Goal: Use online tool/utility: Utilize a website feature to perform a specific function

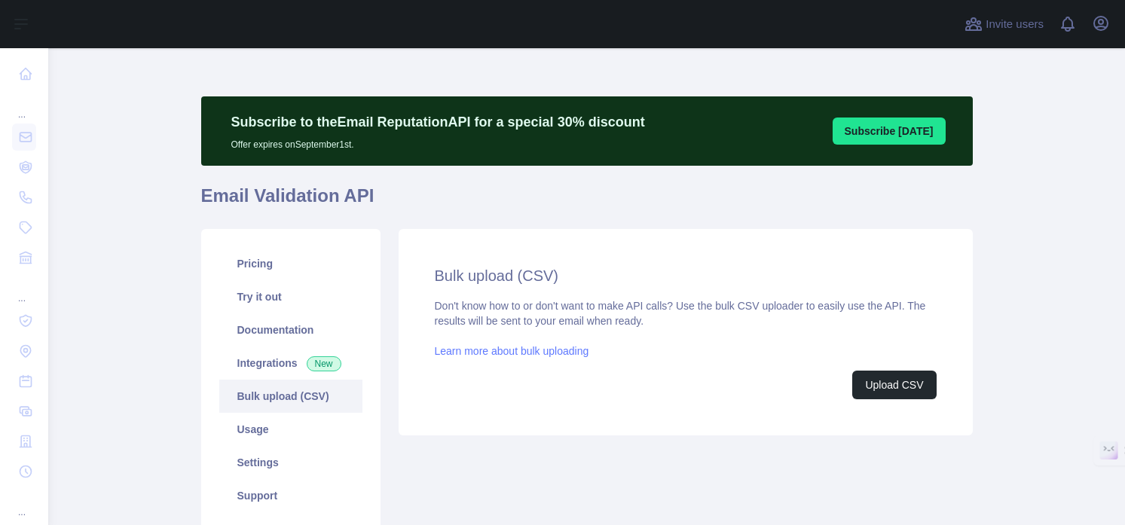
drag, startPoint x: 0, startPoint y: 0, endPoint x: 889, endPoint y: 318, distance: 944.6
click at [889, 318] on div "Don't know how to or don't want to make API calls? Use the bulk CSV uploader to…" at bounding box center [686, 348] width 502 height 101
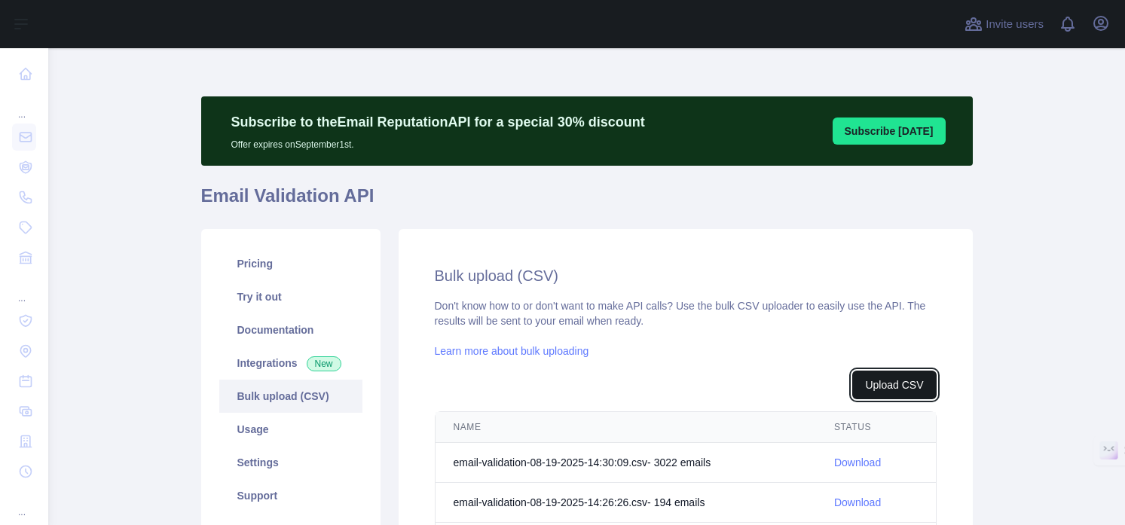
click at [886, 384] on button "Upload CSV" at bounding box center [895, 385] width 84 height 29
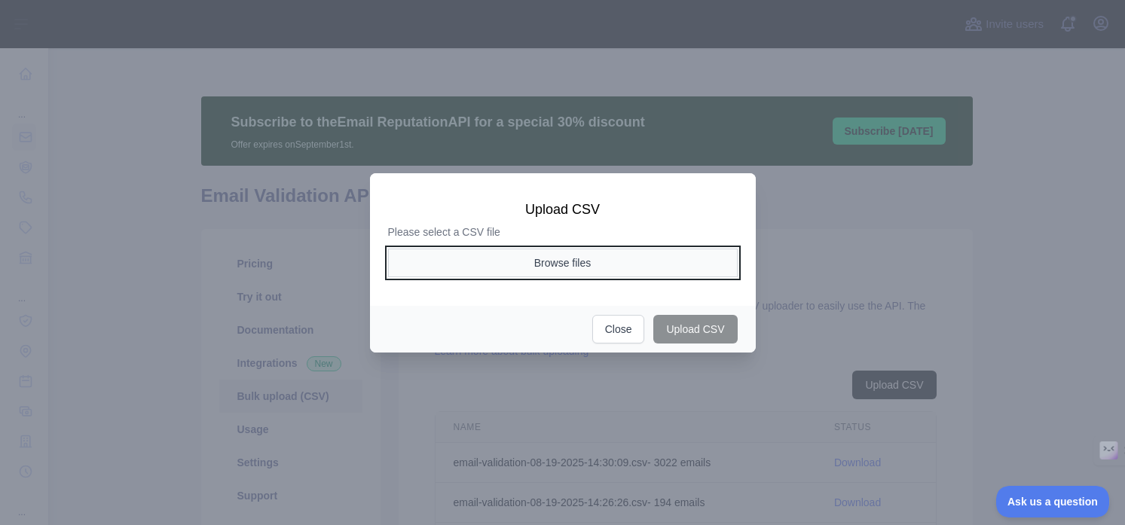
click at [642, 269] on button "Browse files" at bounding box center [563, 263] width 350 height 29
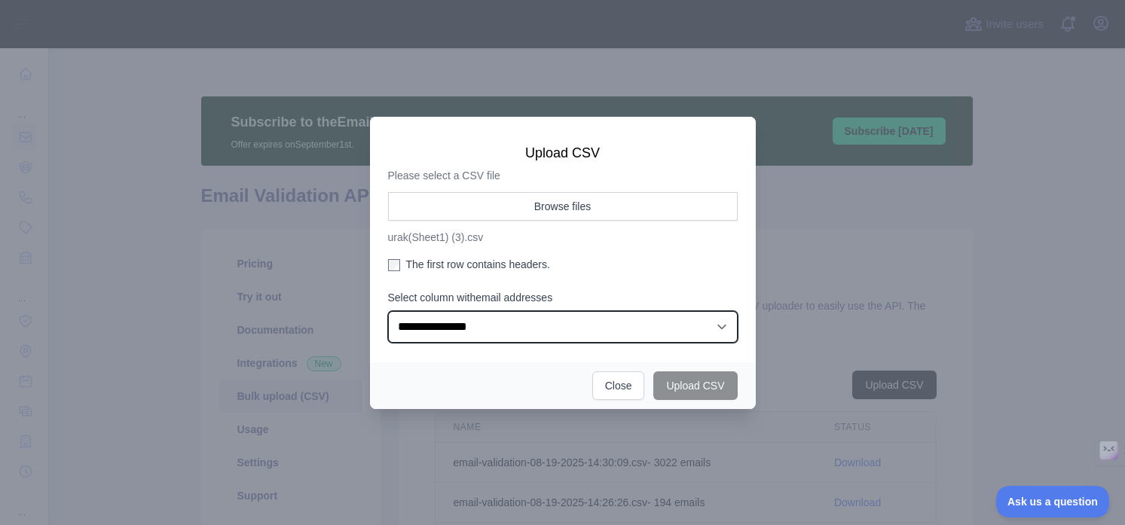
click at [425, 324] on select "**********" at bounding box center [563, 327] width 350 height 32
select select "*"
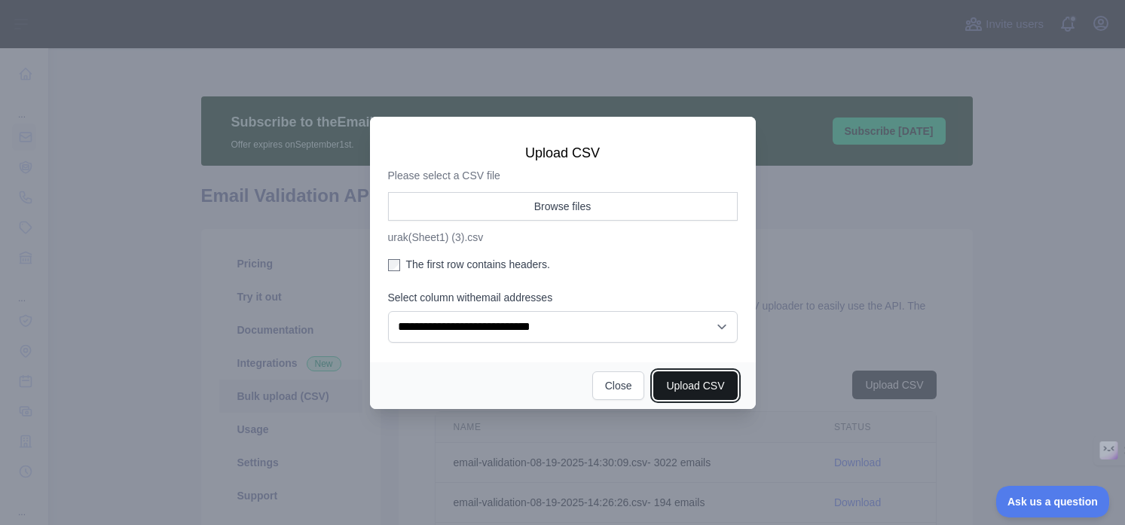
click at [699, 388] on button "Upload CSV" at bounding box center [696, 386] width 84 height 29
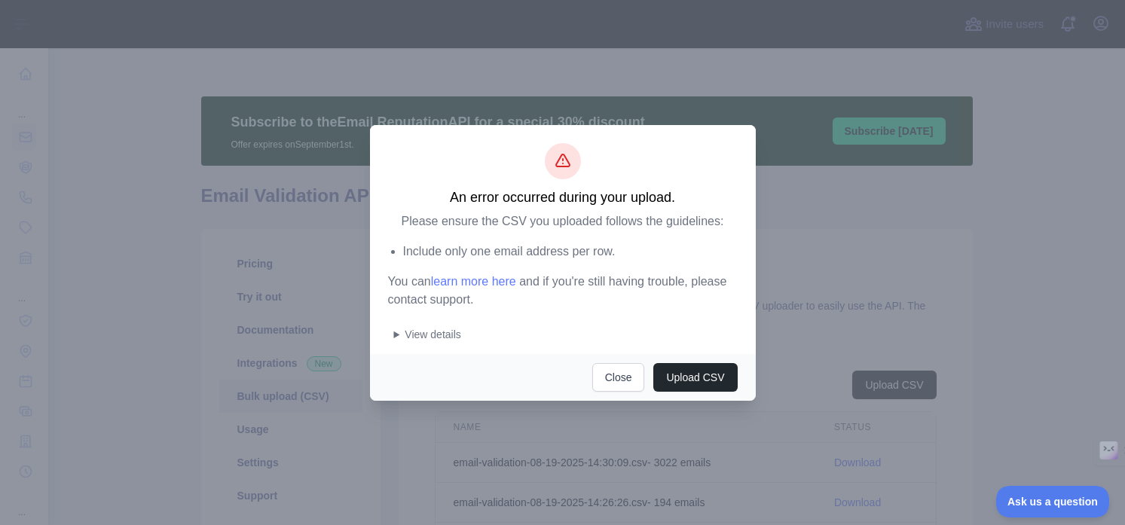
click at [392, 333] on div "Include only one email address per row. You can learn more here and if you're s…" at bounding box center [563, 292] width 350 height 99
click at [396, 334] on summary "View details" at bounding box center [566, 334] width 344 height 15
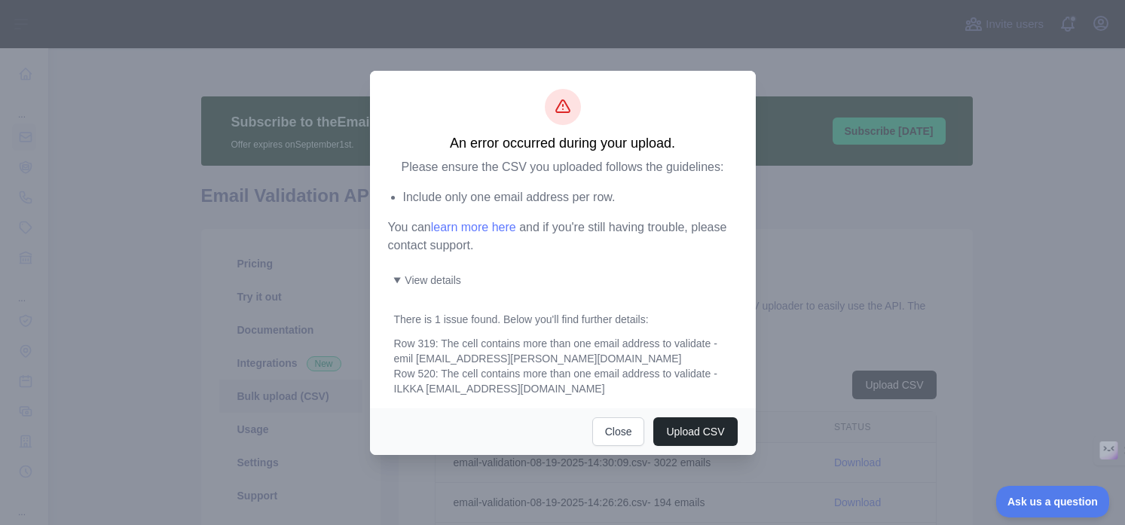
click at [449, 387] on div "Row 319: The cell contains more than one email address to validate - emil nordm…" at bounding box center [566, 366] width 344 height 60
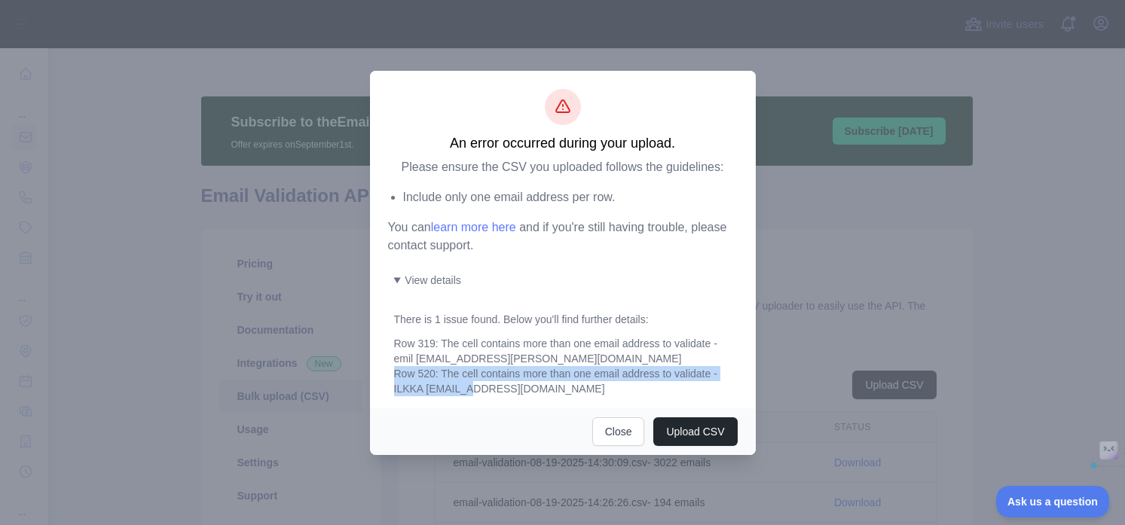
drag, startPoint x: 449, startPoint y: 387, endPoint x: 396, endPoint y: 378, distance: 52.8
click at [396, 378] on div "Row 319: The cell contains more than one email address to validate - emil nordm…" at bounding box center [566, 366] width 344 height 60
copy div "Row 520: The cell contains more than one email address to validate - ILKKA HELL…"
click at [432, 381] on div "Row 319: The cell contains more than one email address to validate - emil nordm…" at bounding box center [566, 366] width 344 height 60
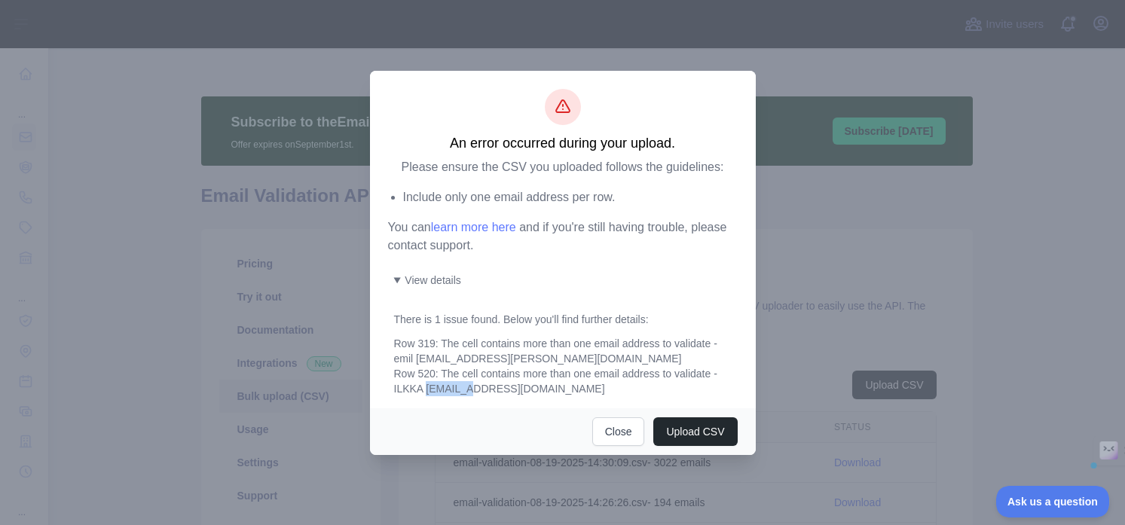
click at [451, 385] on div "Row 319: The cell contains more than one email address to validate - emil nordm…" at bounding box center [566, 366] width 344 height 60
drag, startPoint x: 451, startPoint y: 385, endPoint x: 410, endPoint y: 388, distance: 40.8
click at [410, 388] on div "Row 319: The cell contains more than one email address to validate - emil nordm…" at bounding box center [566, 366] width 344 height 60
click at [683, 436] on button "Upload CSV" at bounding box center [696, 432] width 84 height 29
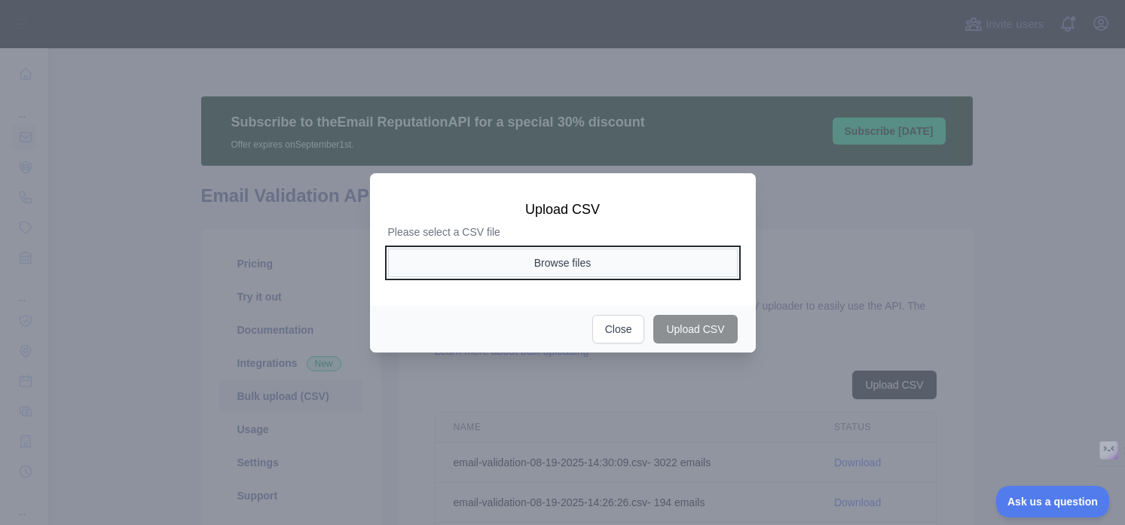
click at [653, 268] on button "Browse files" at bounding box center [563, 263] width 350 height 29
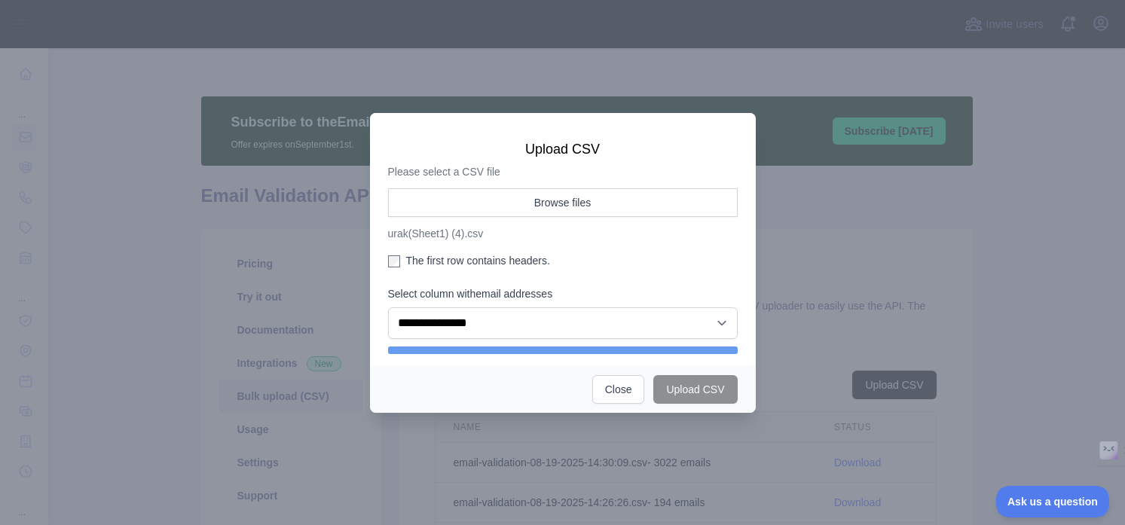
click at [392, 267] on label "The first row contains headers." at bounding box center [563, 260] width 350 height 15
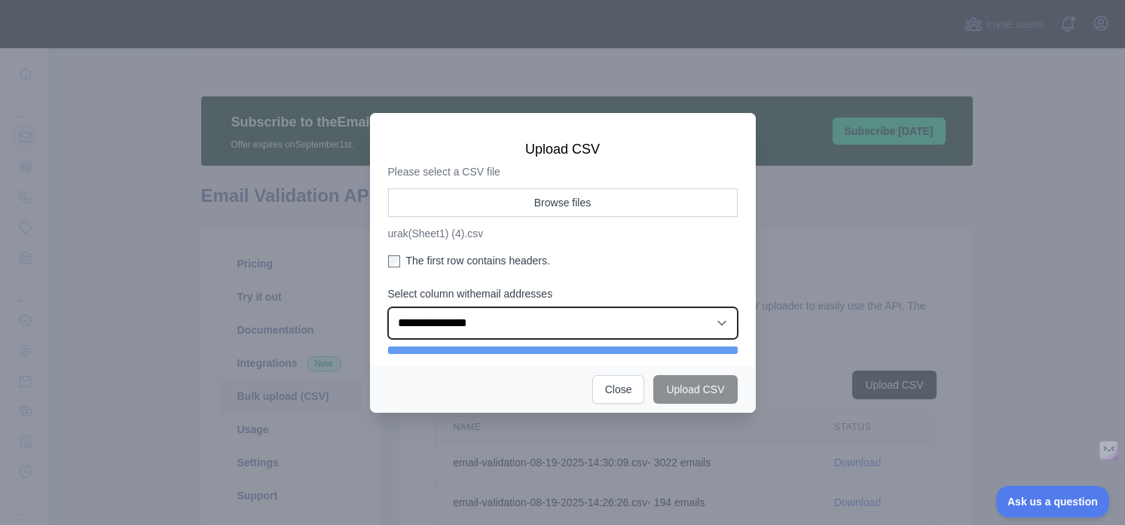
click at [419, 321] on select "**********" at bounding box center [563, 324] width 350 height 32
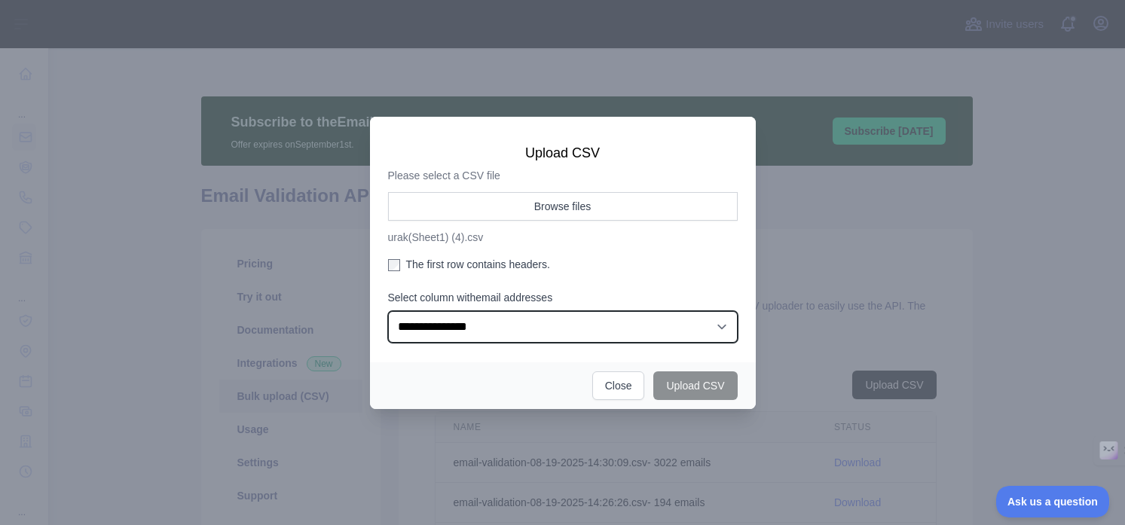
select select "*"
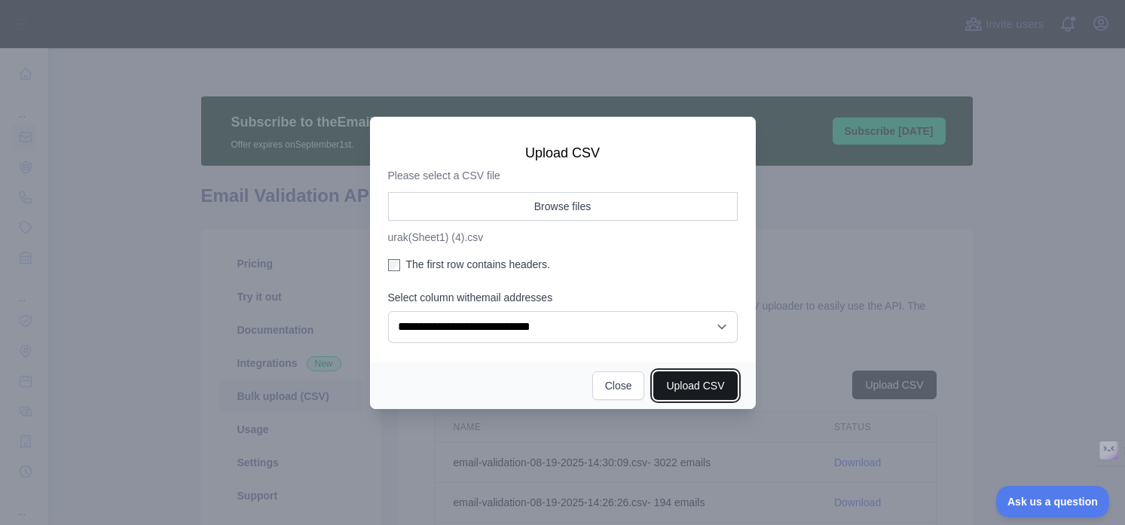
click at [708, 385] on button "Upload CSV" at bounding box center [696, 386] width 84 height 29
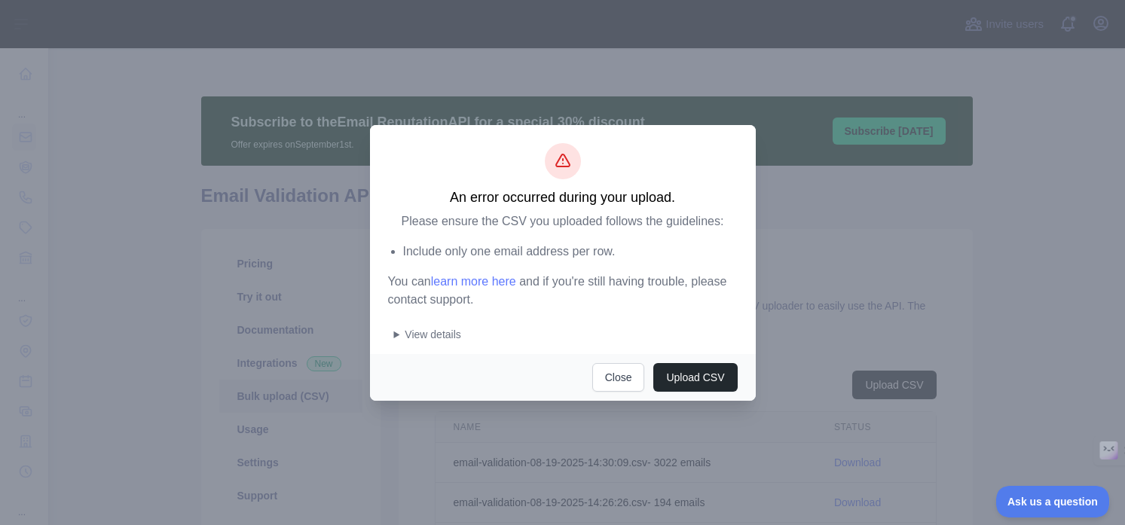
click at [394, 338] on summary "View details" at bounding box center [566, 334] width 344 height 15
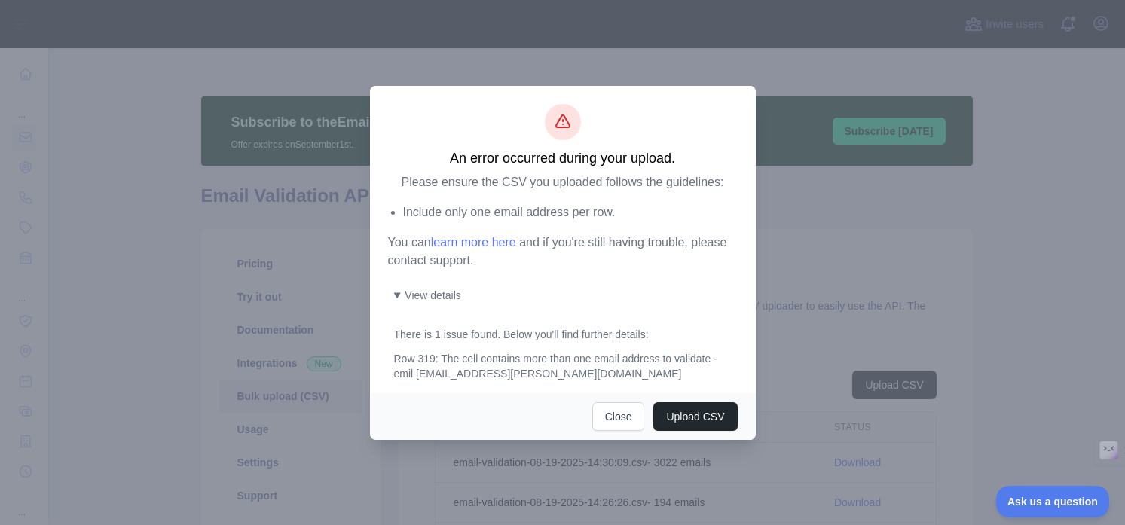
click at [442, 376] on div "Row 319: The cell contains more than one email address to validate - emil nordm…" at bounding box center [566, 366] width 344 height 30
drag, startPoint x: 442, startPoint y: 377, endPoint x: 406, endPoint y: 375, distance: 36.2
click at [406, 375] on div "Row 319: The cell contains more than one email address to validate - emil nordm…" at bounding box center [566, 366] width 344 height 30
copy div "emil nordman"
click at [687, 403] on button "Upload CSV" at bounding box center [696, 417] width 84 height 29
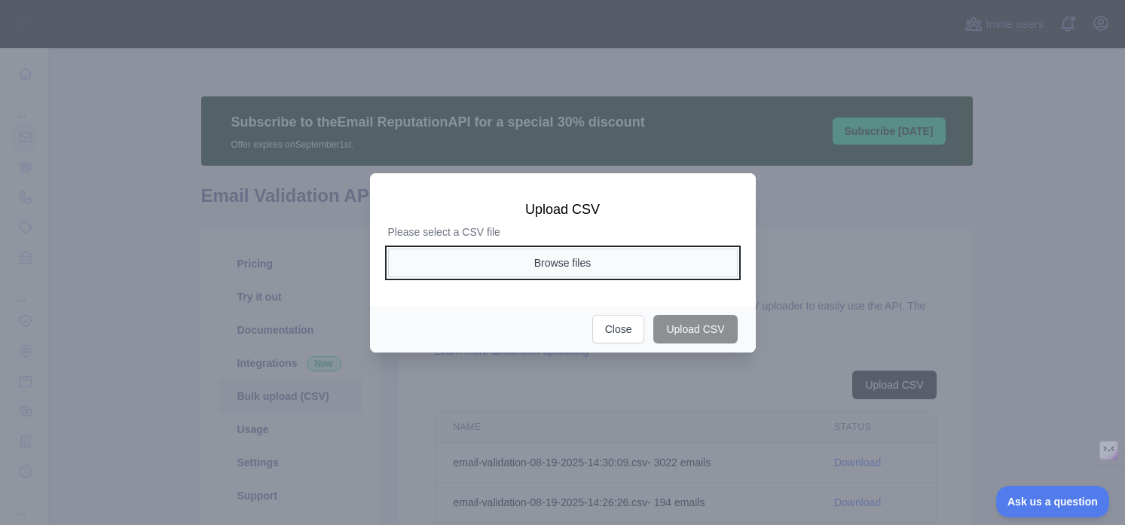
click at [604, 267] on button "Browse files" at bounding box center [563, 263] width 350 height 29
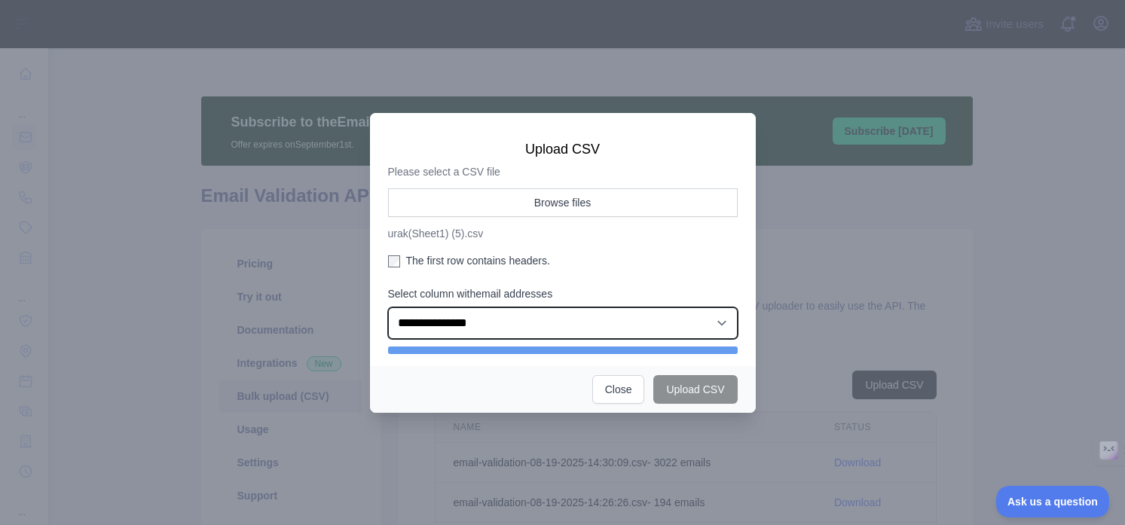
click at [418, 326] on select "**********" at bounding box center [563, 324] width 350 height 32
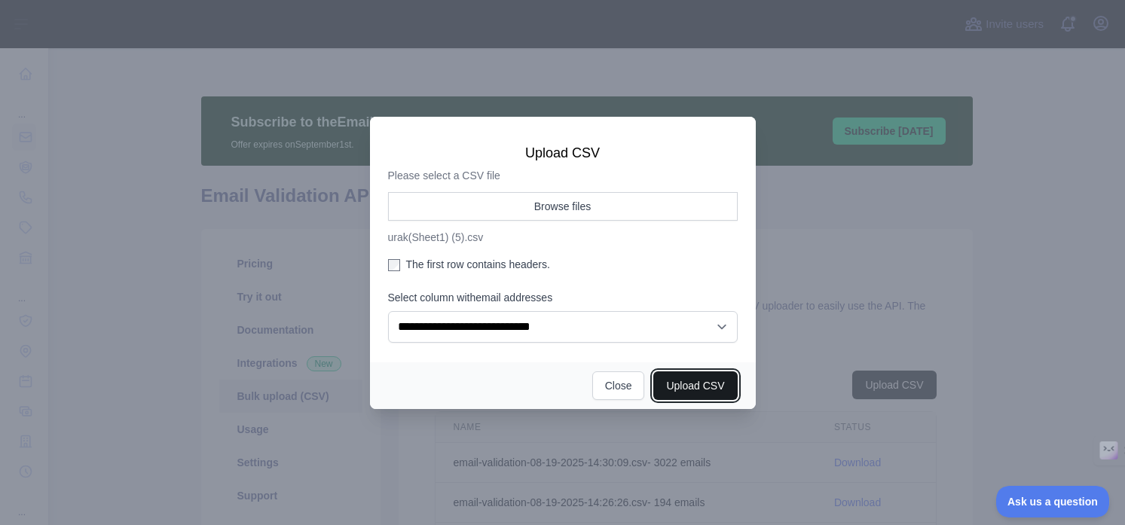
click at [672, 392] on button "Upload CSV" at bounding box center [696, 386] width 84 height 29
select select "**"
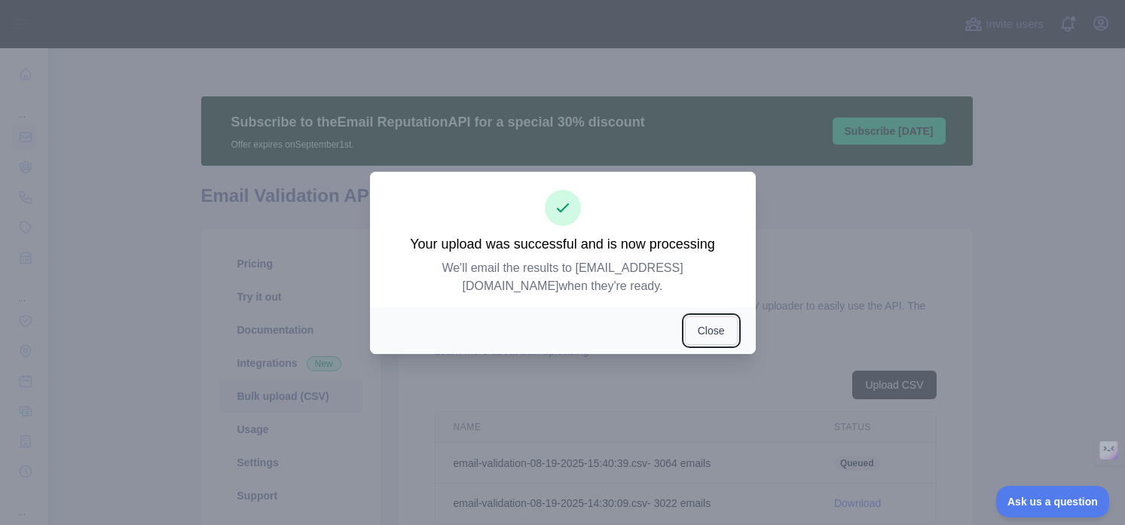
click at [714, 332] on button "Close" at bounding box center [711, 331] width 53 height 29
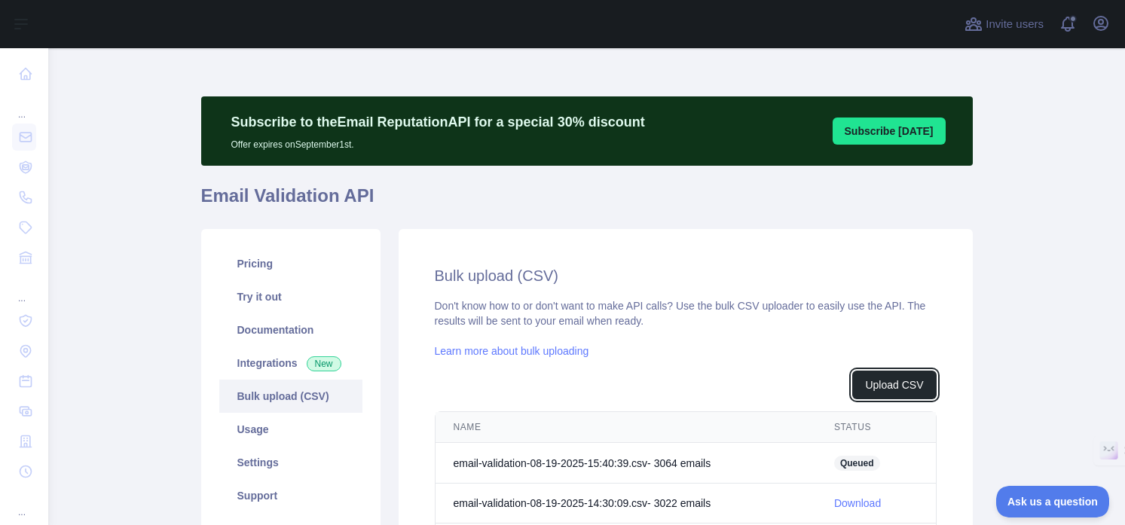
scroll to position [311, 0]
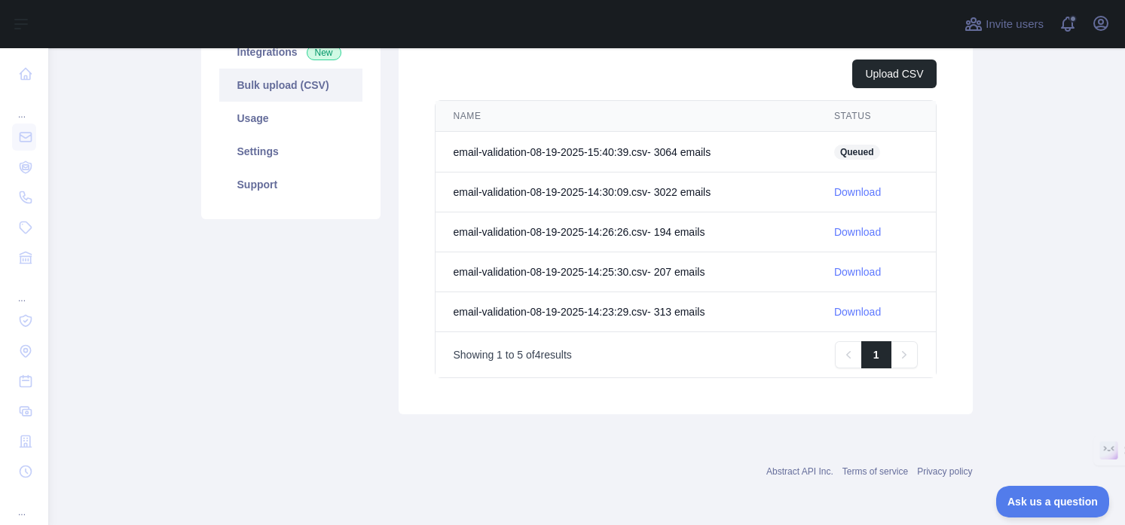
click at [648, 453] on div "Abstract API Inc. Terms of service Privacy policy" at bounding box center [587, 463] width 772 height 54
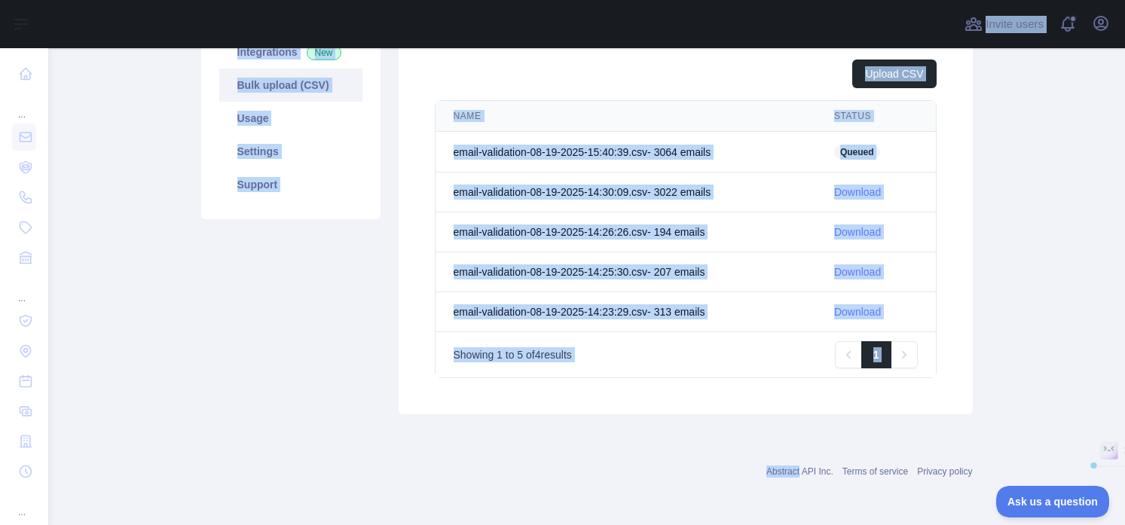
scroll to position [0, 0]
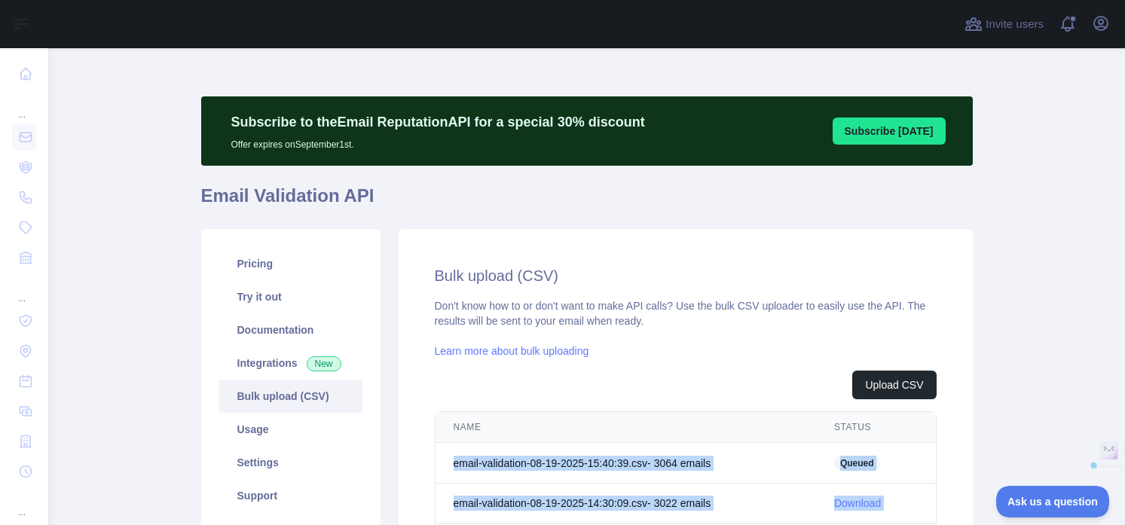
drag, startPoint x: 648, startPoint y: 453, endPoint x: 626, endPoint y: 453, distance: 21.9
click at [624, 453] on div "Subscribe to the Email Reputation API for a special 30 % discount Offer expires…" at bounding box center [587, 442] width 772 height 717
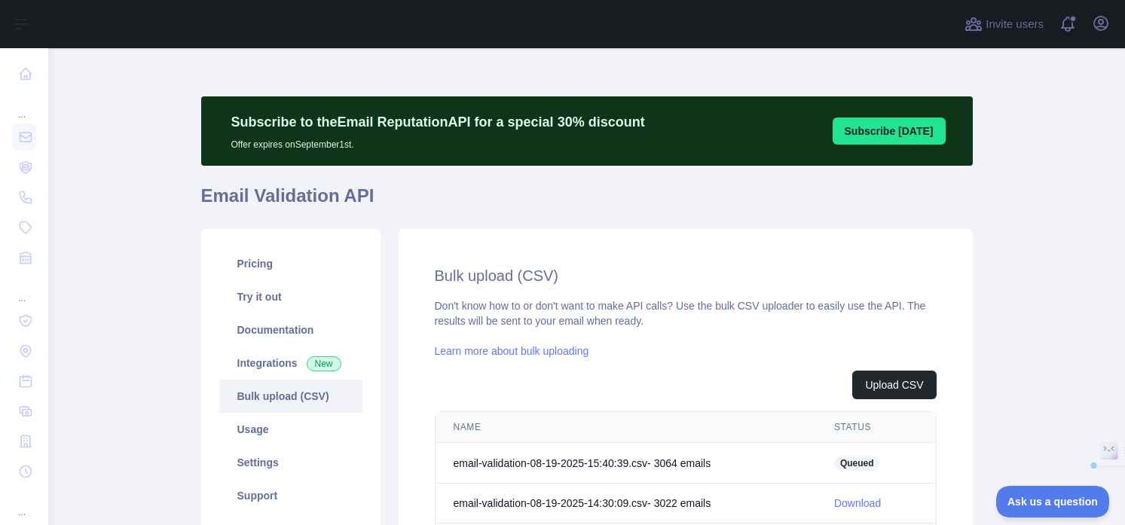
click at [623, 368] on div "Don't know how to or don't want to make API calls? Use the bulk CSV uploader to…" at bounding box center [686, 493] width 502 height 391
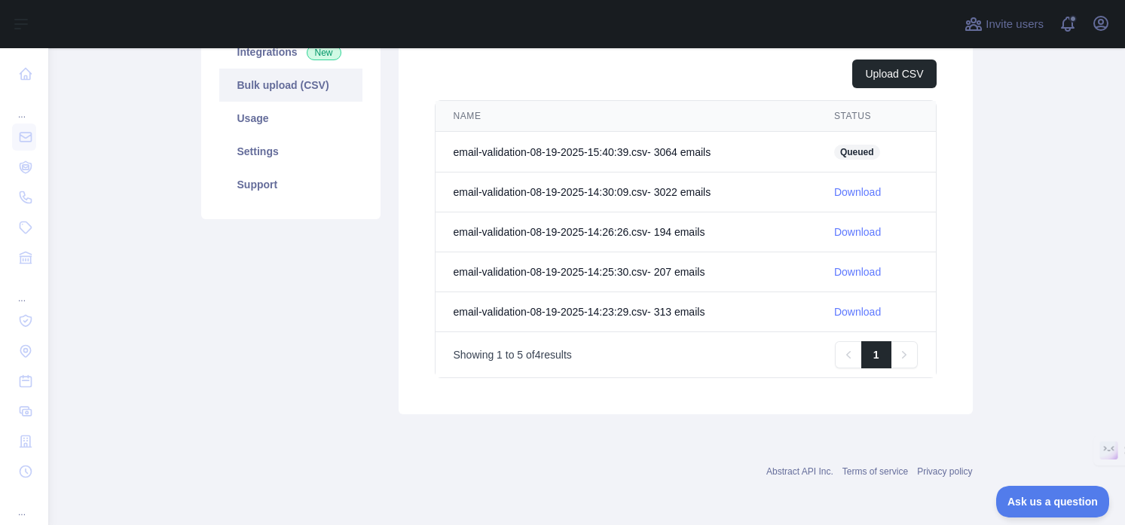
click at [286, 415] on div "Pricing Try it out Documentation Integrations New Bulk upload (CSV) Usage Setti…" at bounding box center [587, 166] width 790 height 515
click at [670, 366] on div "Showing 1 to 5 of 4 results Previous 1 Next" at bounding box center [686, 354] width 464 height 27
click at [944, 179] on div "Bulk upload (CSV) Don't know how to or don't want to make API calls? Use the bu…" at bounding box center [686, 166] width 574 height 497
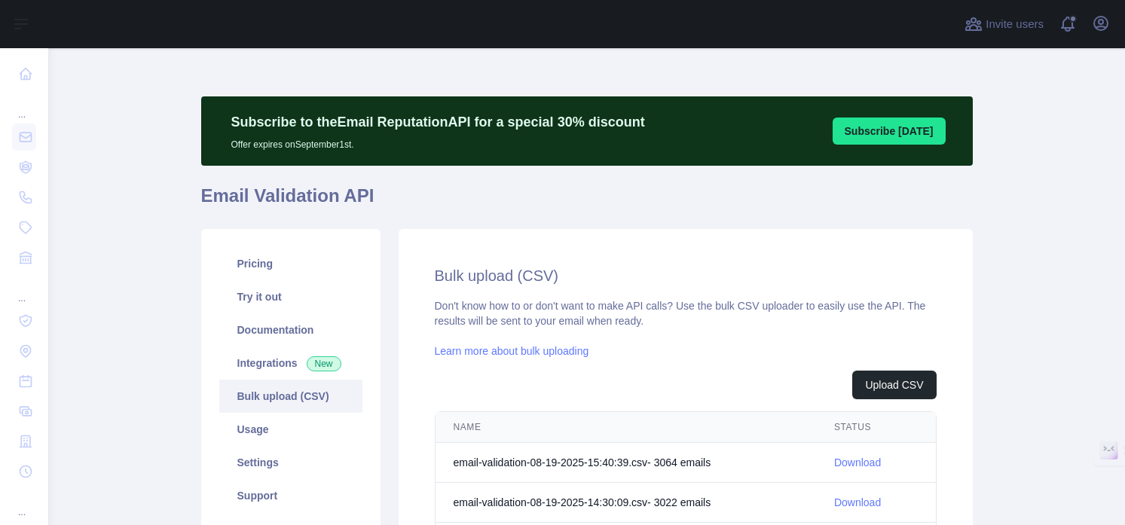
click at [433, 255] on div "Bulk upload (CSV) Don't know how to or don't want to make API calls? Use the bu…" at bounding box center [686, 477] width 574 height 496
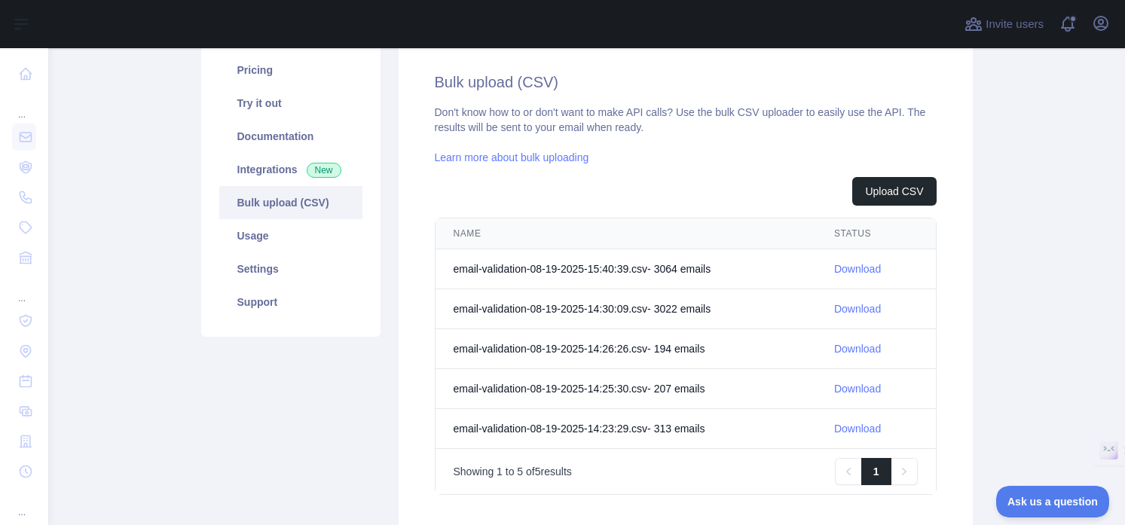
scroll to position [96, 0]
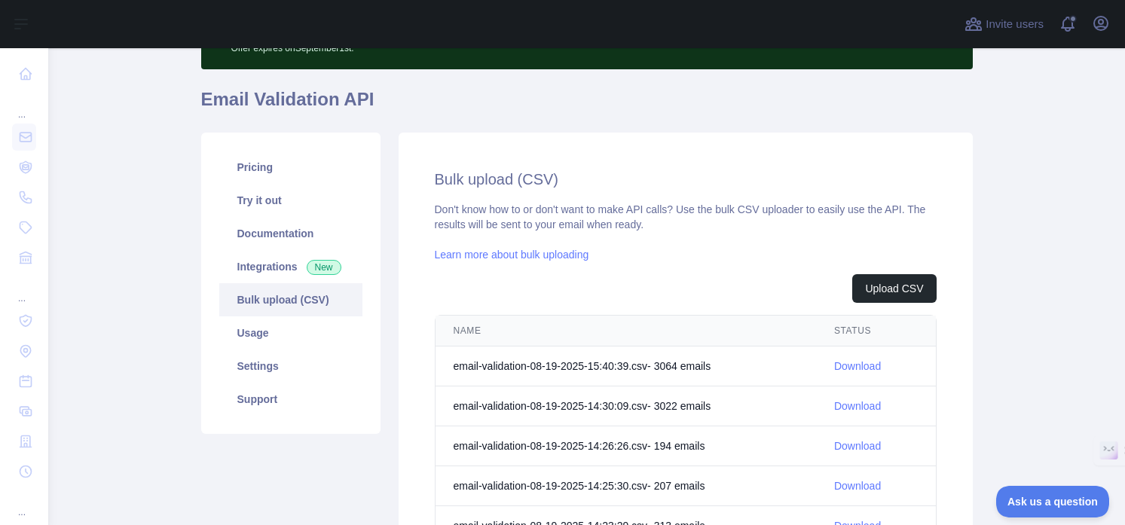
click at [867, 364] on link "Download" at bounding box center [857, 366] width 47 height 12
drag, startPoint x: 612, startPoint y: 280, endPoint x: 659, endPoint y: 268, distance: 48.3
click at [659, 268] on div "Don't know how to or don't want to make API calls? Use the bulk CSV uploader to…" at bounding box center [686, 397] width 502 height 390
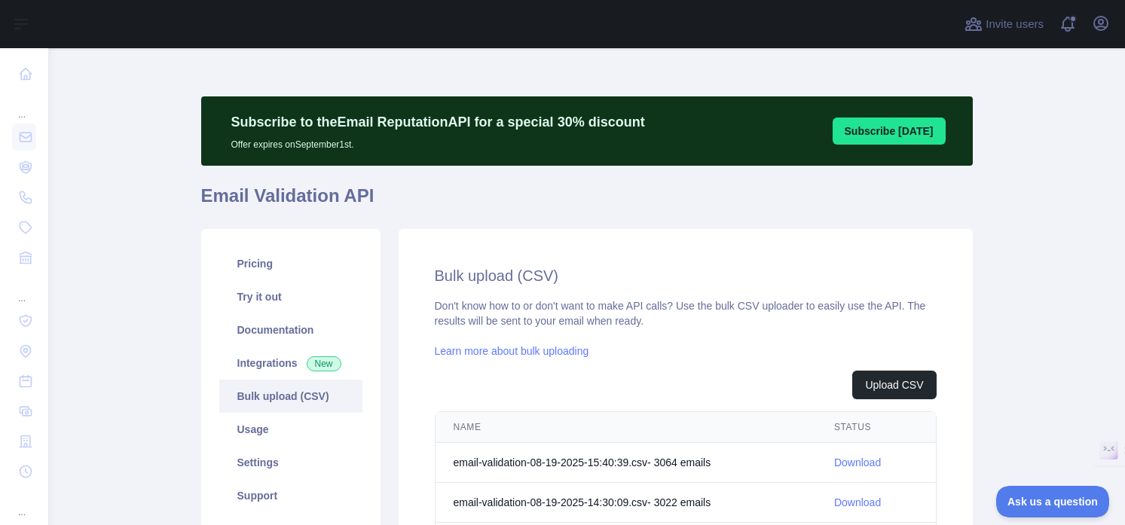
scroll to position [311, 0]
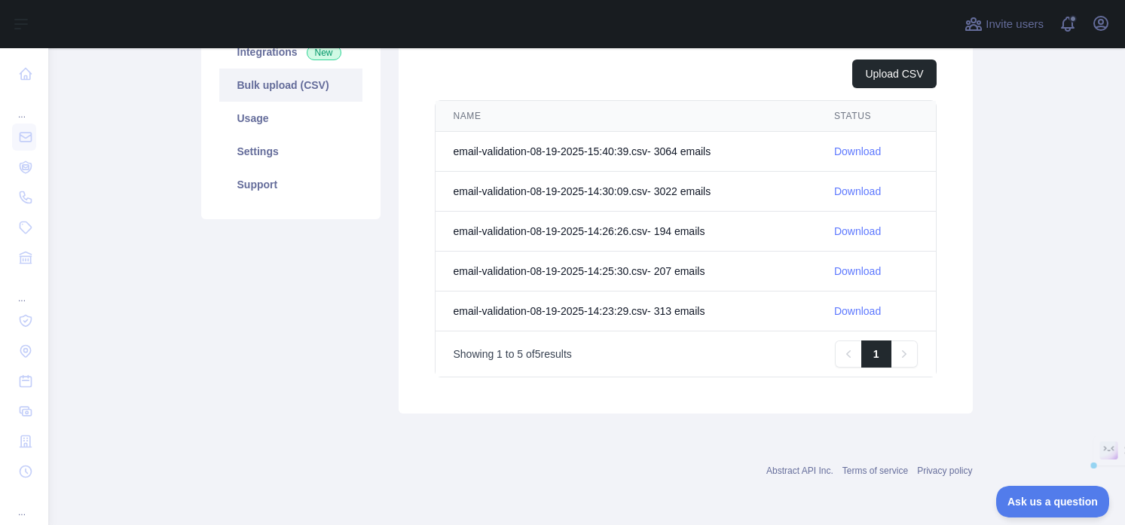
drag, startPoint x: 724, startPoint y: 364, endPoint x: 583, endPoint y: 429, distance: 154.5
click at [583, 429] on div "Subscribe to the Email Reputation API for a special 30 % discount Offer expires…" at bounding box center [587, 104] width 772 height 662
